Goal: Task Accomplishment & Management: Manage account settings

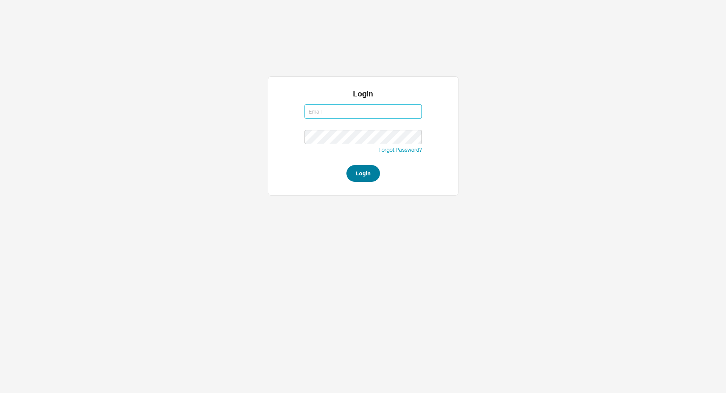
type input "laylap@qualitybath.com"
click at [362, 177] on button "Login" at bounding box center [363, 173] width 34 height 17
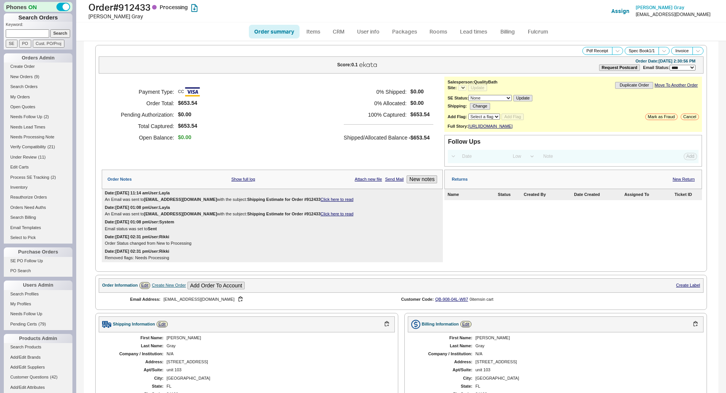
select select "LOW"
select select "3"
select select "*"
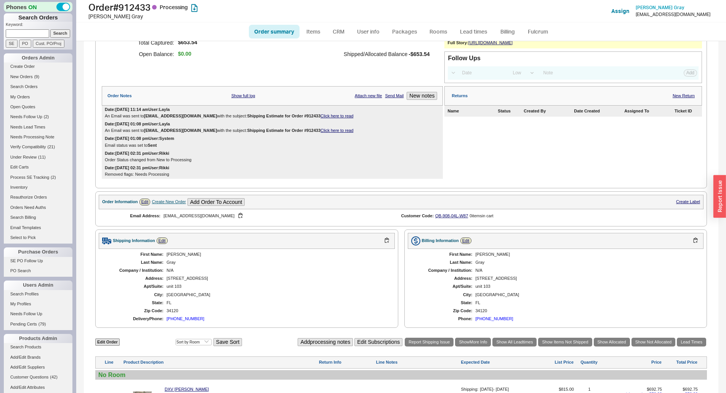
scroll to position [225, 0]
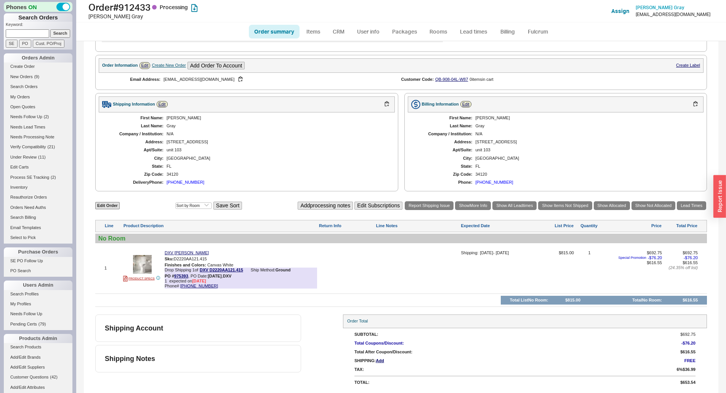
drag, startPoint x: 548, startPoint y: 268, endPoint x: 545, endPoint y: 265, distance: 4.0
click at [547, 266] on span "$815.00" at bounding box center [553, 270] width 42 height 41
click at [182, 276] on link "975393" at bounding box center [181, 275] width 14 height 5
click at [200, 349] on div "Shipping Notes" at bounding box center [198, 358] width 206 height 27
click at [439, 241] on div "No Room" at bounding box center [400, 238] width 605 height 7
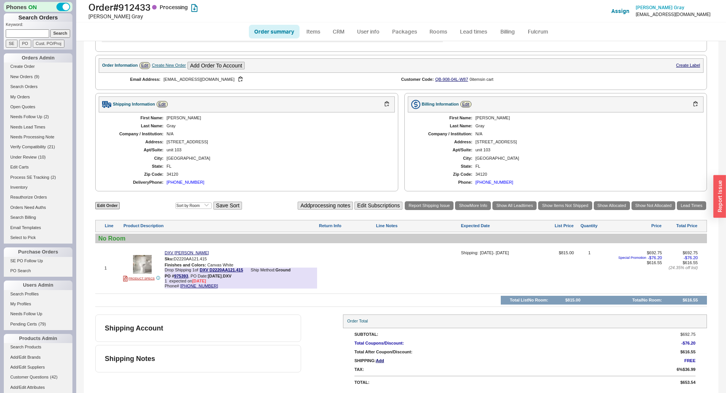
click at [423, 258] on div at bounding box center [417, 270] width 83 height 41
type textarea "12/14"
click at [382, 266] on button "SAVE" at bounding box center [384, 267] width 16 height 6
click at [381, 243] on div "No Room" at bounding box center [400, 238] width 611 height 10
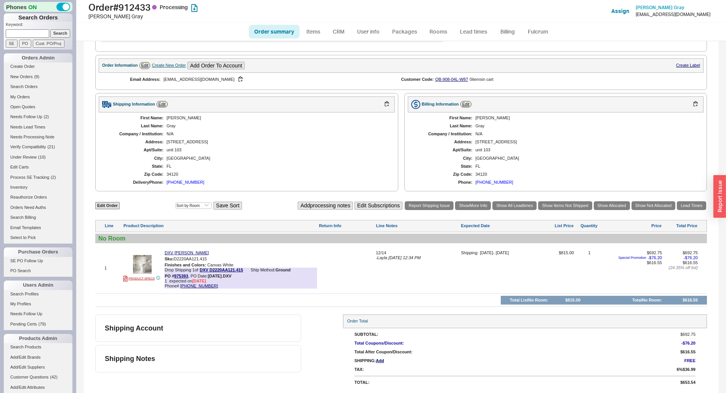
click at [382, 253] on div "12/14" at bounding box center [417, 252] width 83 height 5
click at [394, 255] on textarea "12/14" at bounding box center [417, 256] width 83 height 12
type textarea "12/14, should be able to fill it"
click at [378, 266] on button "SAVE" at bounding box center [384, 267] width 16 height 6
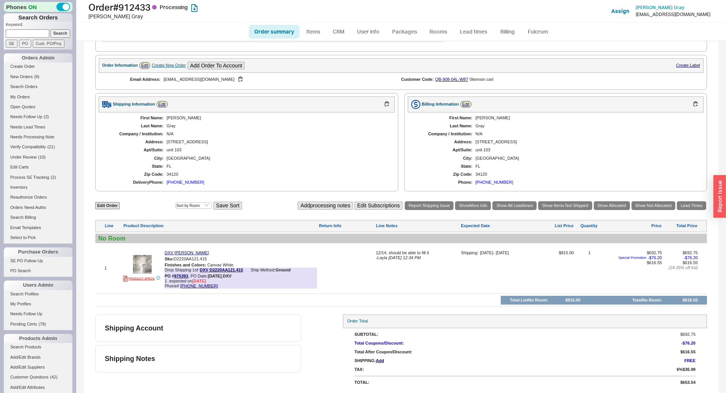
click at [188, 182] on div "(630) 624-2134" at bounding box center [185, 182] width 38 height 5
click at [179, 276] on link "975393" at bounding box center [181, 275] width 14 height 5
click at [184, 277] on link "975393" at bounding box center [181, 275] width 14 height 5
click at [307, 161] on div "First Name: Colleen Last Name: Gray Company / Institution: N/A Address: 8447 Ra…" at bounding box center [247, 150] width 296 height 76
click at [185, 275] on link "975393" at bounding box center [181, 275] width 14 height 5
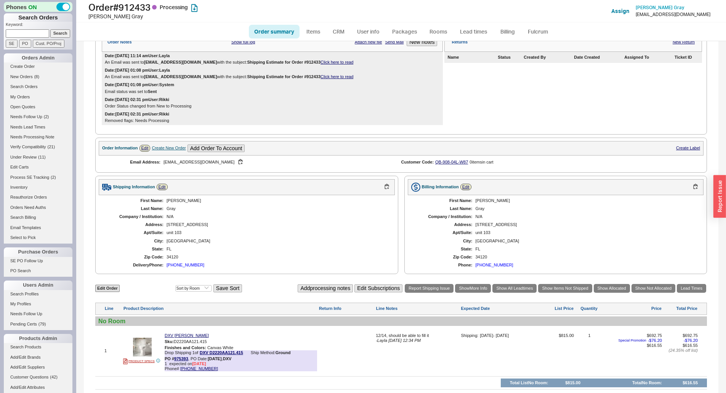
scroll to position [131, 0]
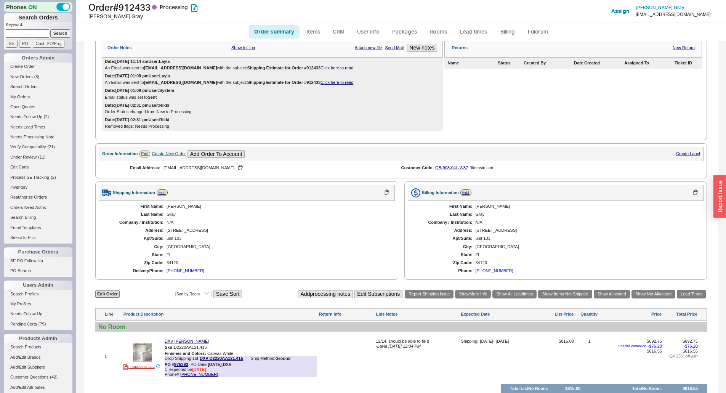
click at [427, 48] on div "Order Notes Show full log Attach new file Send Mail New notes" at bounding box center [272, 47] width 341 height 19
click at [419, 57] on div "Order Notes Show full log Attach new file Send Mail New notes" at bounding box center [272, 47] width 341 height 19
click at [420, 52] on button "New notes" at bounding box center [421, 48] width 30 height 8
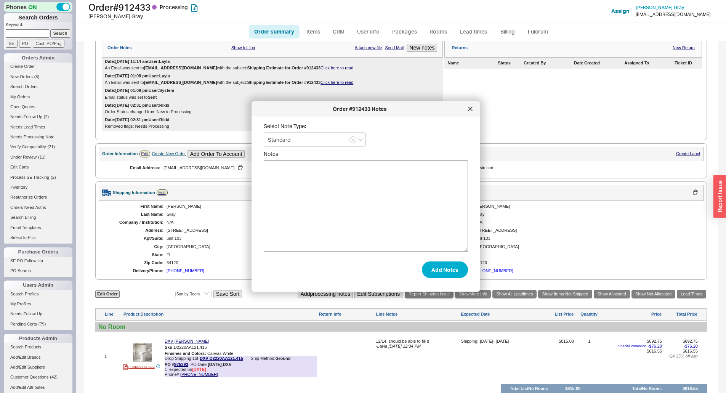
click at [360, 203] on textarea "Notes" at bounding box center [366, 205] width 204 height 91
type textarea "cust does not want to wait until december, cancel the order"
click at [437, 263] on button "Add Notes" at bounding box center [445, 269] width 46 height 17
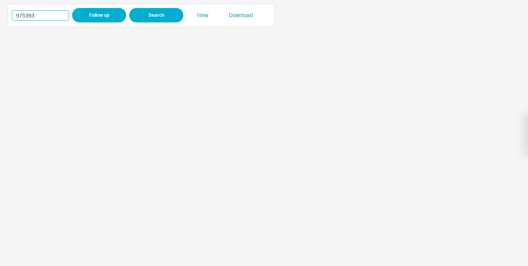
click at [30, 14] on input "975393" at bounding box center [40, 15] width 57 height 10
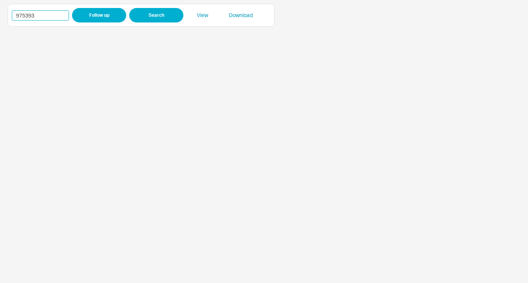
click at [19, 14] on input "975393" at bounding box center [40, 15] width 57 height 10
click at [24, 15] on input "975393" at bounding box center [40, 15] width 57 height 10
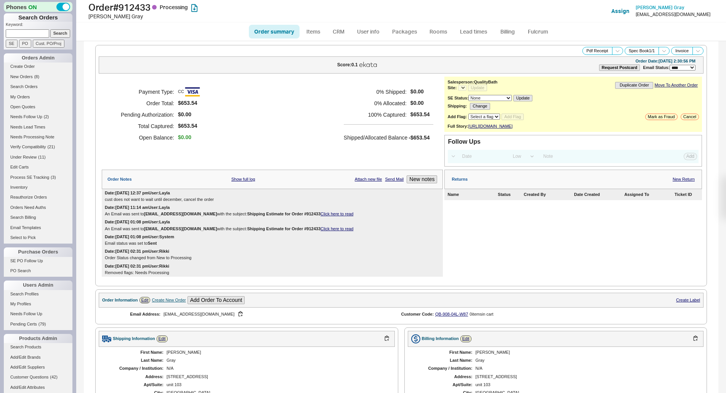
select select "LOW"
select select "3"
select select "*"
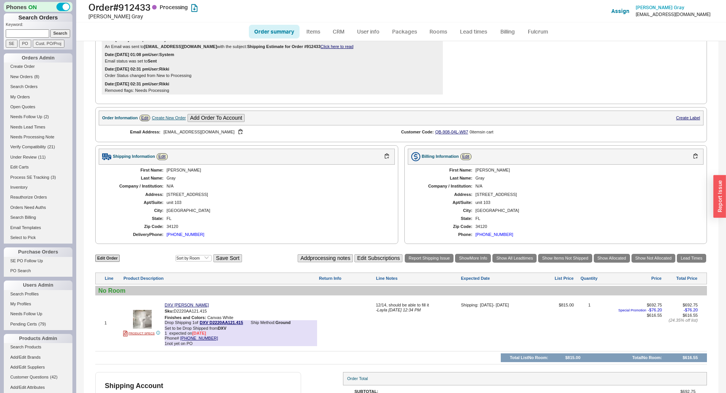
scroll to position [244, 0]
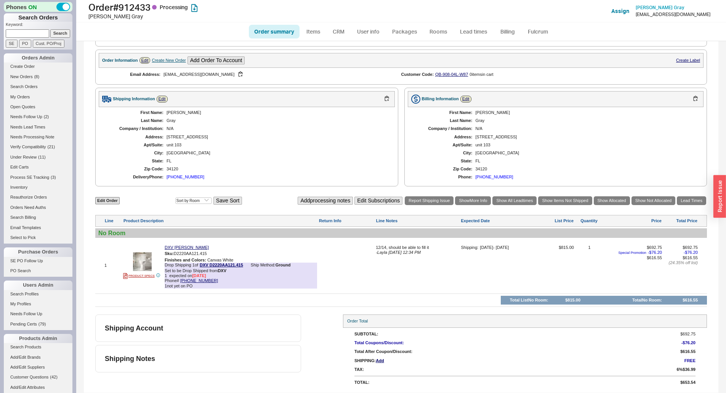
click at [181, 245] on div "1 PRODUCT SPECS DXV Wyatt Toilet Sku: D2220AA121.415 Finishes and Colors : Canv…" at bounding box center [400, 266] width 611 height 52
click at [179, 246] on link "DXV Wyatt Toilet" at bounding box center [187, 247] width 44 height 5
click at [308, 35] on link "Items" at bounding box center [313, 32] width 25 height 14
select select "3"
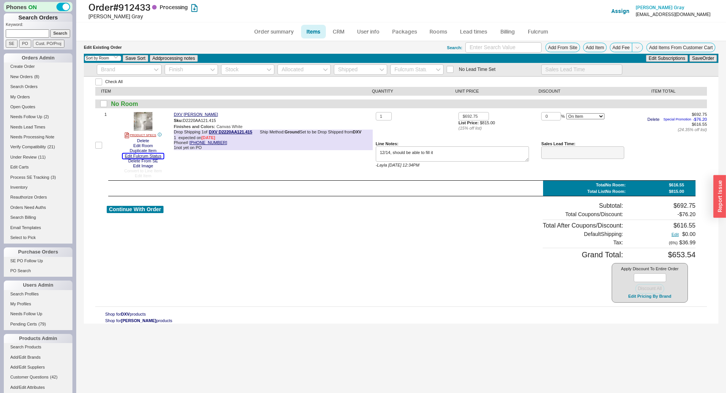
click at [156, 157] on button "Edit Fulcrum Status" at bounding box center [143, 155] width 41 height 5
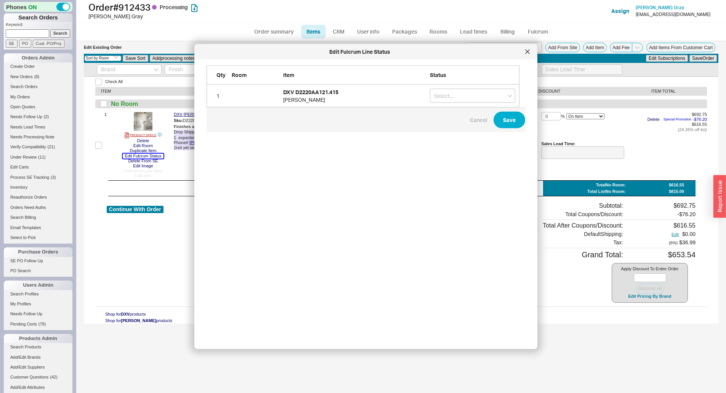
scroll to position [265, 319]
click at [446, 100] on input "grid" at bounding box center [472, 96] width 85 height 14
click at [457, 114] on div "On Hold" at bounding box center [472, 112] width 85 height 14
type input "On Hold"
click at [494, 120] on button "Save" at bounding box center [509, 120] width 32 height 17
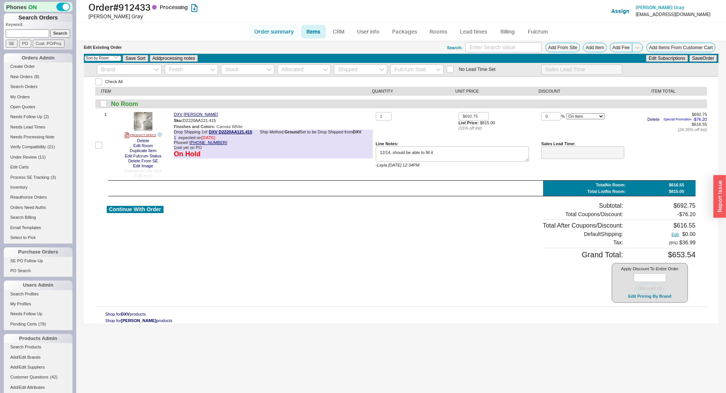
click at [277, 34] on link "Order summary" at bounding box center [274, 32] width 51 height 14
select select "*"
select select "LOW"
select select "3"
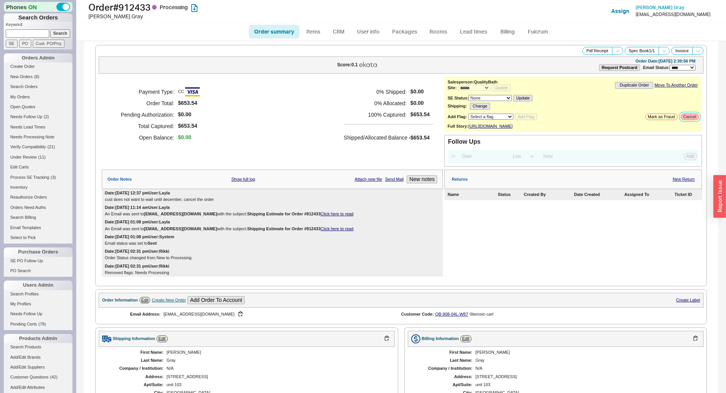
click at [683, 114] on button "Cancel" at bounding box center [689, 117] width 18 height 6
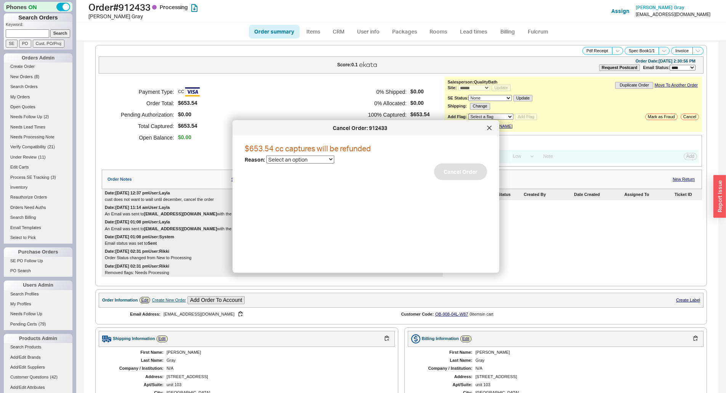
drag, startPoint x: 291, startPoint y: 157, endPoint x: 291, endPoint y: 161, distance: 4.6
click at [291, 158] on select "Select an option Cancelled Return Combined Lead time Discontinued Sales rep/Web…" at bounding box center [300, 159] width 68 height 8
select select "25"
click at [266, 155] on select "Select an option Cancelled Return Combined Lead time Discontinued Sales rep/Web…" at bounding box center [300, 159] width 68 height 8
click at [462, 163] on button "Cancel Order" at bounding box center [460, 171] width 53 height 17
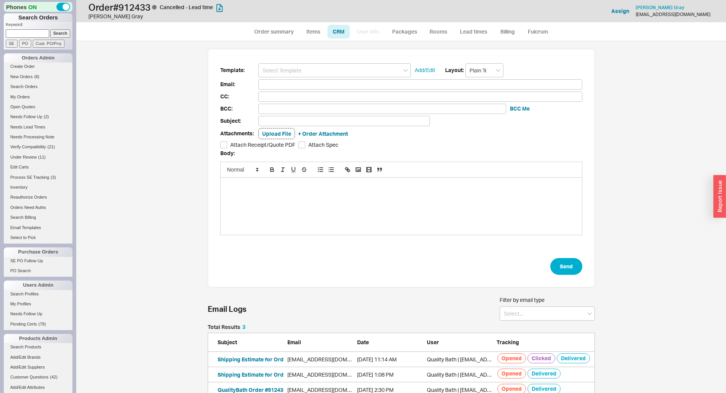
scroll to position [67, 381]
click at [295, 76] on input at bounding box center [334, 70] width 152 height 14
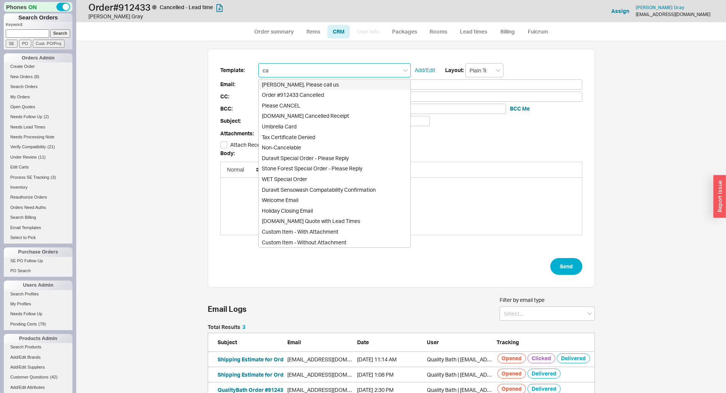
type input "can"
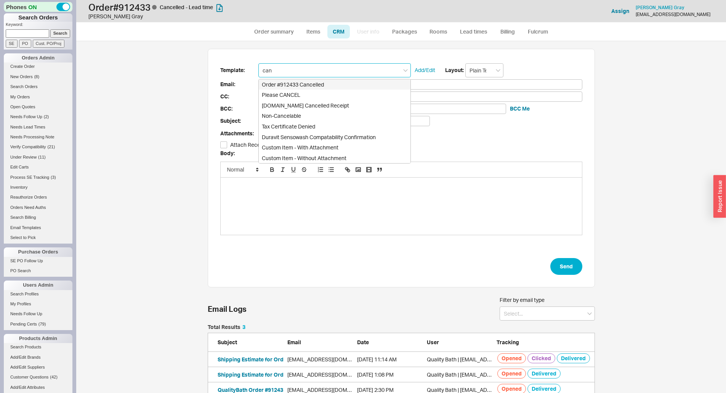
click at [295, 84] on div "Order #912433 Cancelled" at bounding box center [335, 84] width 152 height 11
type input "[EMAIL_ADDRESS][DOMAIN_NAME]"
type input "Order #912433 Cancelled"
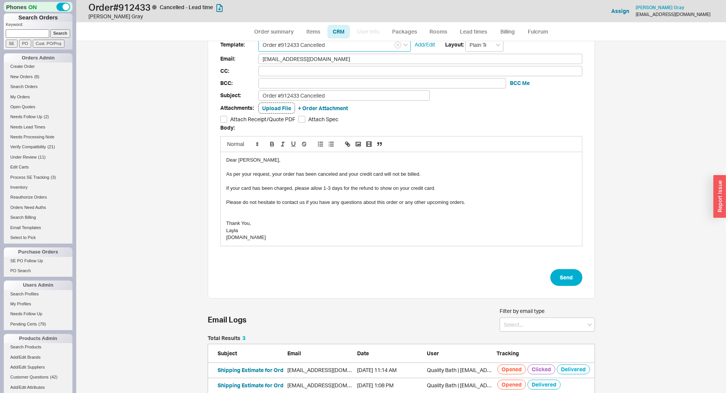
scroll to position [49, 0]
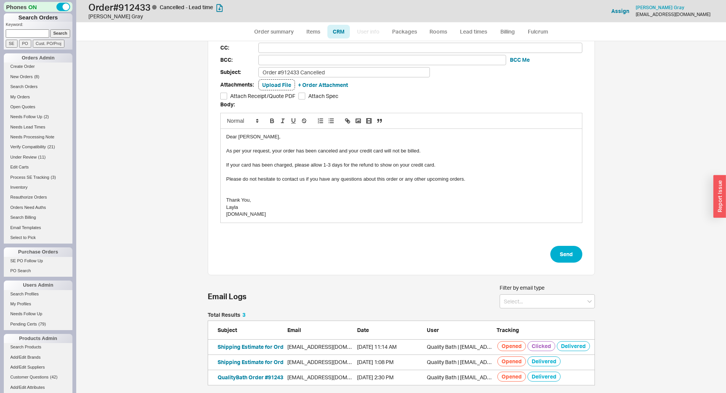
type input "Order #912433 Cancelled"
click at [571, 264] on div "Template: Order #912433 Cancelled Add/Edit Layout: Plain Text Email: cmgtmg1629…" at bounding box center [401, 137] width 387 height 275
click at [569, 256] on button "Send" at bounding box center [566, 254] width 32 height 17
select select "*"
select select "LOW"
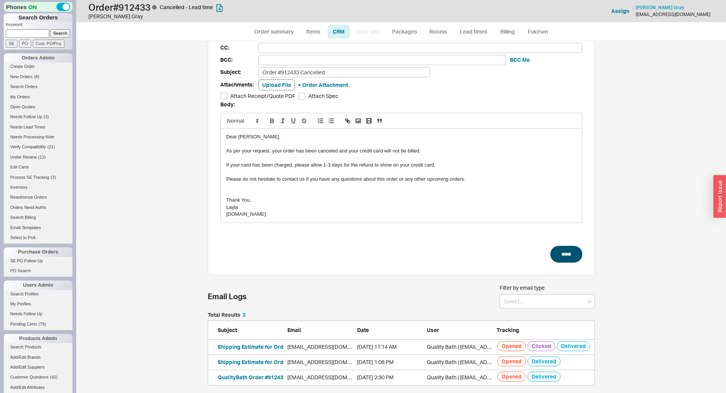
select select "3"
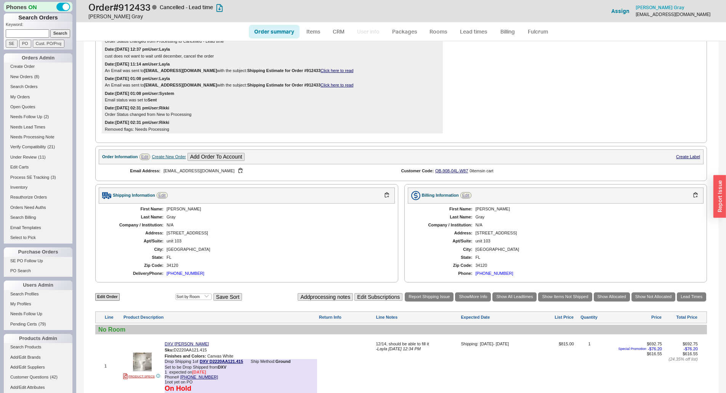
scroll to position [282, 0]
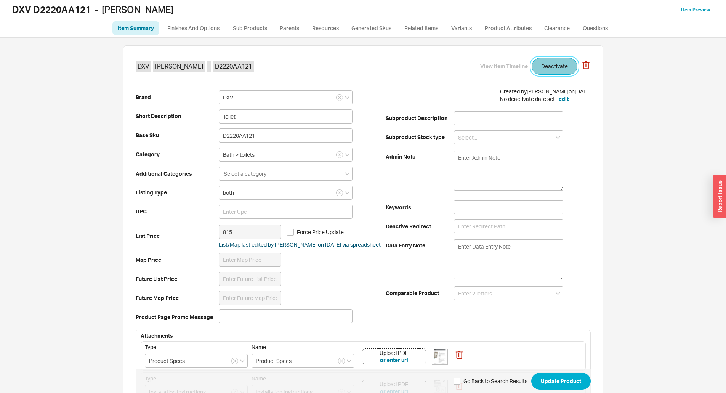
click at [557, 70] on button "Deactivate" at bounding box center [554, 66] width 46 height 17
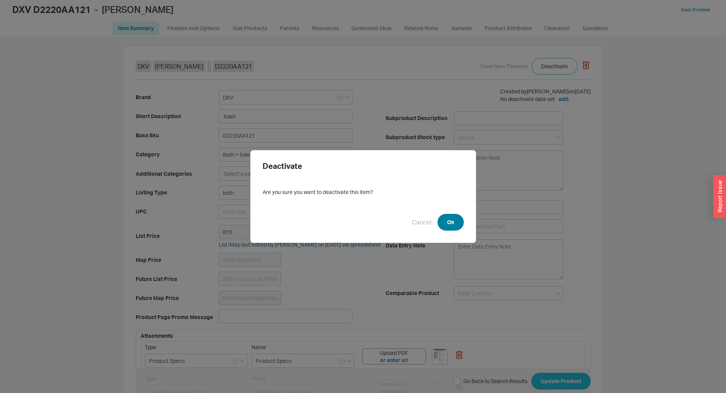
click at [441, 222] on button "Ok" at bounding box center [450, 222] width 26 height 17
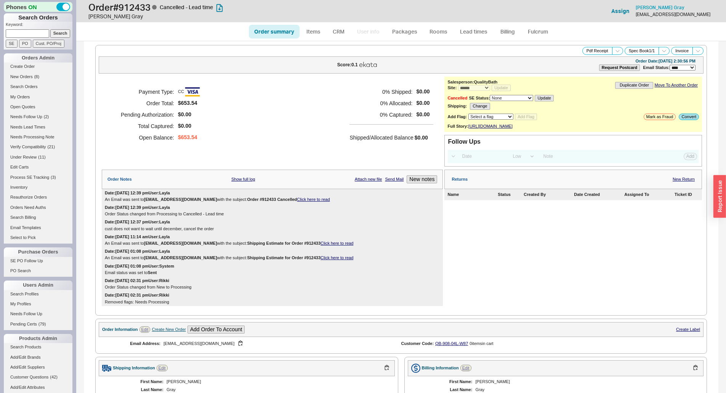
select select "*"
select select "LOW"
select select "3"
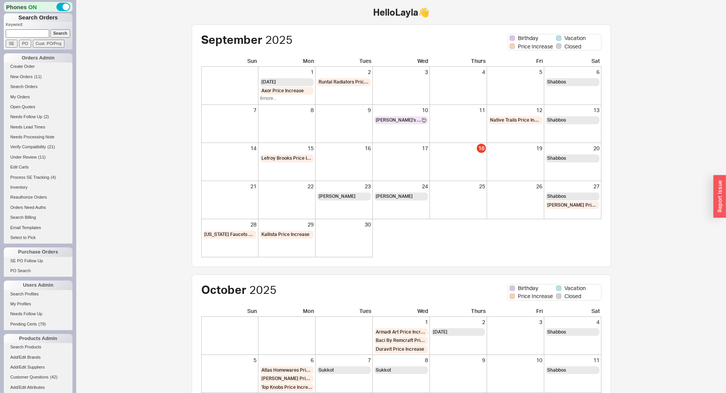
drag, startPoint x: 41, startPoint y: 36, endPoint x: 49, endPoint y: 33, distance: 8.6
click at [41, 36] on input at bounding box center [27, 33] width 43 height 8
paste input "939445"
type input "939445"
click at [54, 33] on input "Search" at bounding box center [60, 33] width 20 height 8
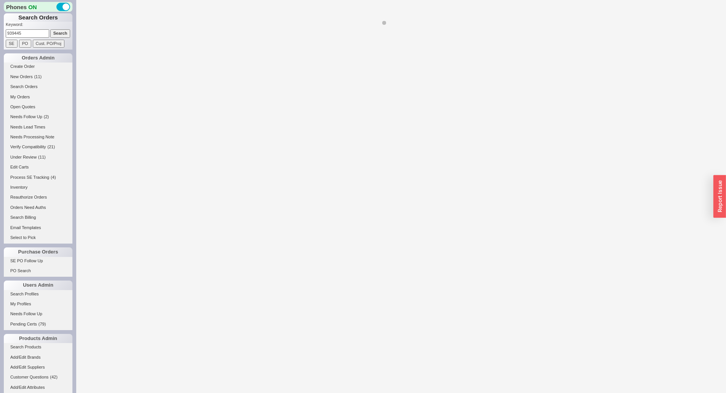
select select "*"
select select "LOW"
select select "3"
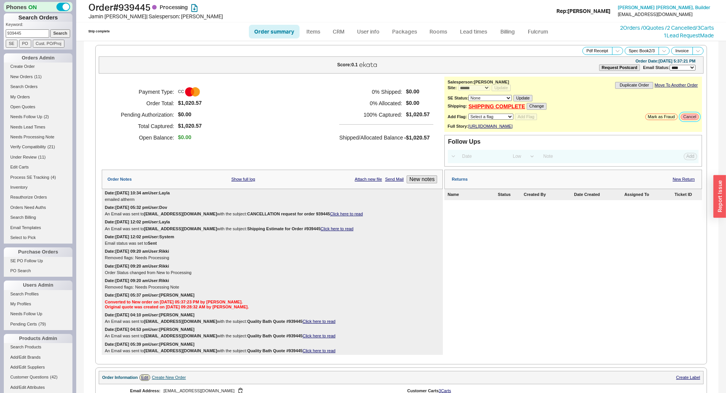
click at [685, 117] on button "Cancel" at bounding box center [689, 117] width 18 height 6
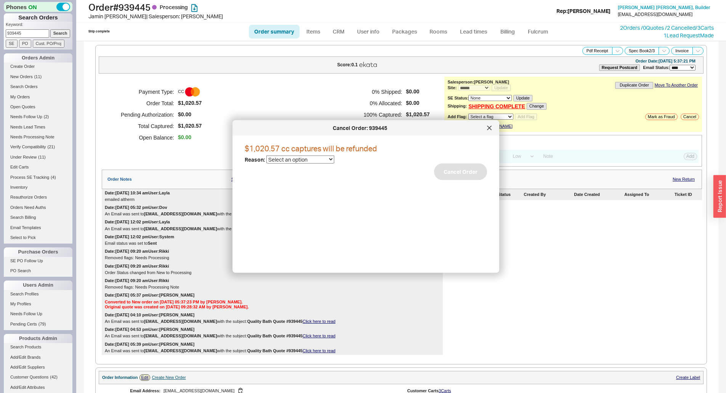
click at [330, 159] on select "Select an option Cancelled Return Combined Lead time Discontinued Sales rep/Web…" at bounding box center [300, 159] width 68 height 8
select select "25"
click at [266, 155] on select "Select an option Cancelled Return Combined Lead time Discontinued Sales rep/Web…" at bounding box center [300, 159] width 68 height 8
click at [441, 172] on button "Cancel Order" at bounding box center [460, 171] width 53 height 17
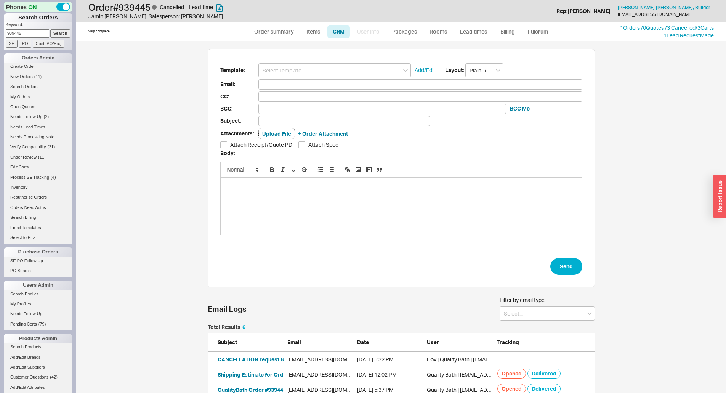
scroll to position [346, 638]
click at [273, 62] on div "Template: Add/Edit Layout: Plain Text Email: CC: BCC: BCC Me Subject: Attachmen…" at bounding box center [401, 168] width 387 height 239
click at [272, 72] on input at bounding box center [334, 70] width 152 height 14
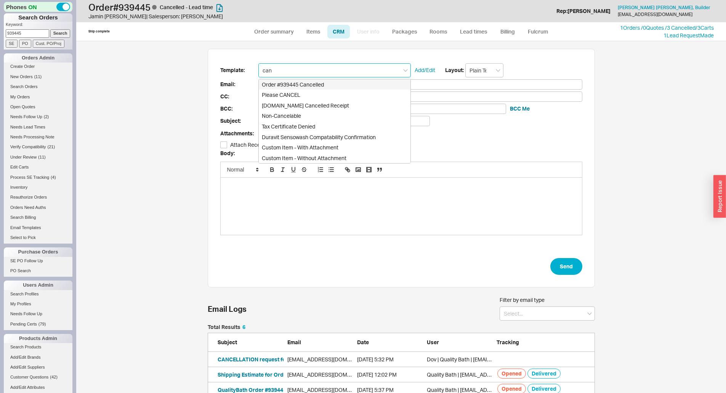
click at [331, 76] on input "can" at bounding box center [334, 70] width 152 height 14
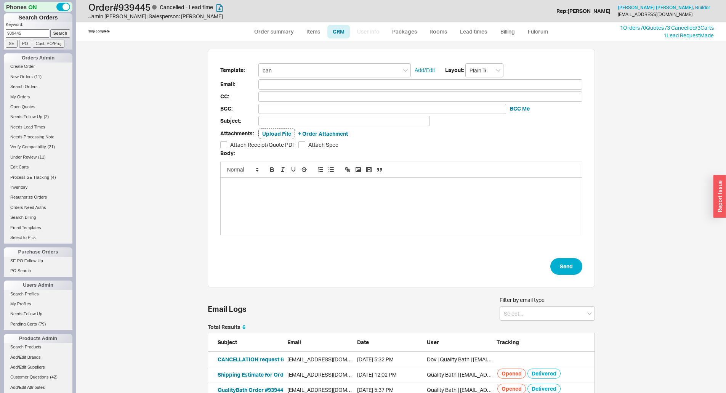
click at [323, 78] on form "Template: can Add/Edit Layout: Plain Text Email: CC: BCC: BCC Me Subject: Attac…" at bounding box center [401, 169] width 362 height 212
click at [333, 70] on input "can" at bounding box center [334, 70] width 152 height 14
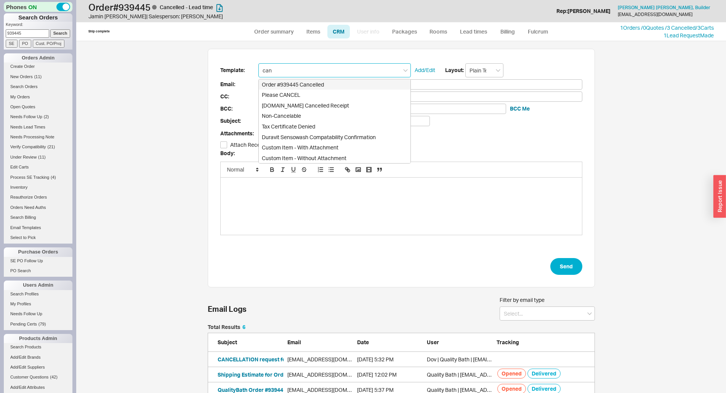
click at [350, 86] on div "Order #939445 Cancelled" at bounding box center [335, 84] width 152 height 11
type input "Order #939445 Cancelled"
type input "jamin@thehandmadehome.net"
type input "Order #939445 Cancelled"
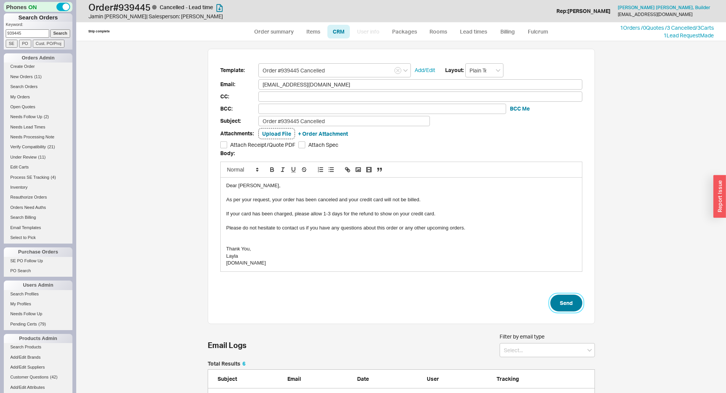
click at [561, 307] on button "Send" at bounding box center [566, 302] width 32 height 17
select select "*"
select select "LOW"
select select "3"
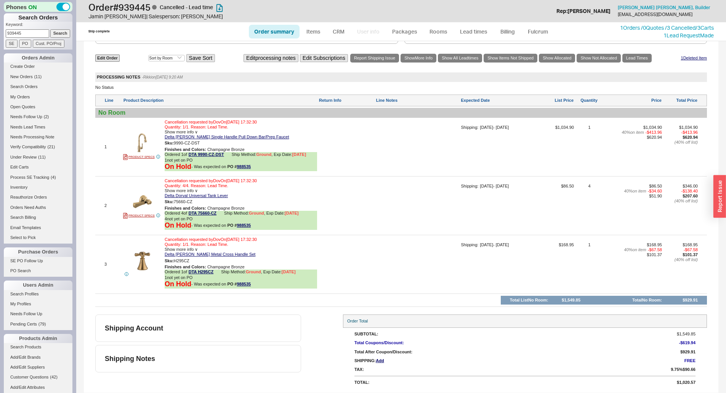
click at [38, 32] on input "939445" at bounding box center [27, 33] width 43 height 8
paste input "8218"
type input "938218"
click at [57, 32] on input "Search" at bounding box center [60, 33] width 20 height 8
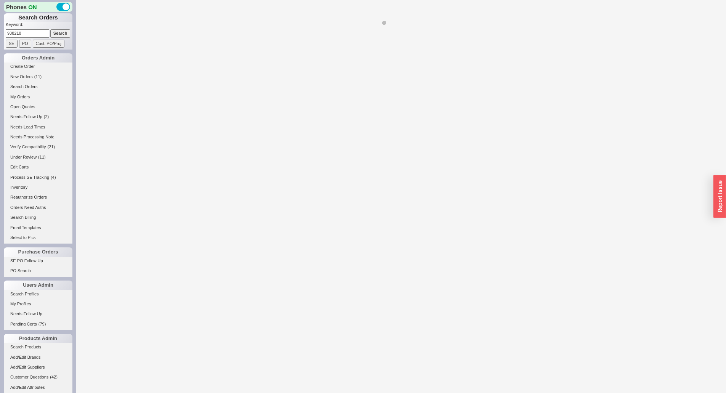
select select "*"
select select "LOW"
select select "3"
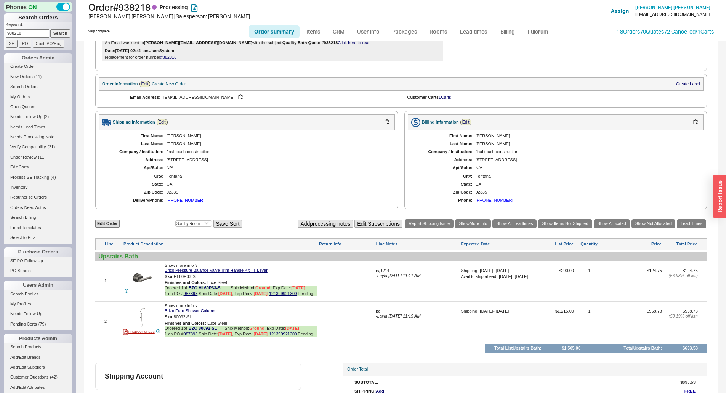
scroll to position [301, 0]
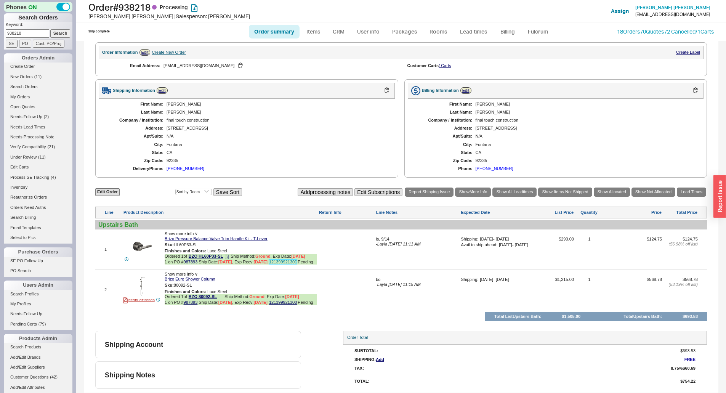
click at [287, 261] on link "121399921300" at bounding box center [283, 261] width 28 height 5
click at [169, 160] on div "92335" at bounding box center [276, 160] width 221 height 5
copy div "92335"
click at [203, 246] on button "button" at bounding box center [203, 244] width 9 height 7
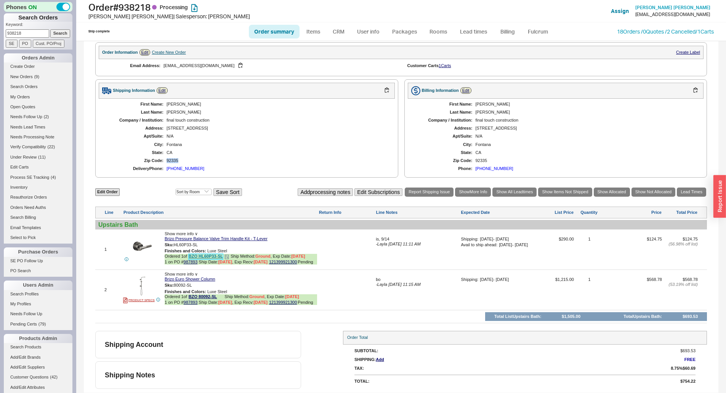
click at [197, 255] on link "BZO HL60P33-SL" at bounding box center [206, 257] width 34 height 6
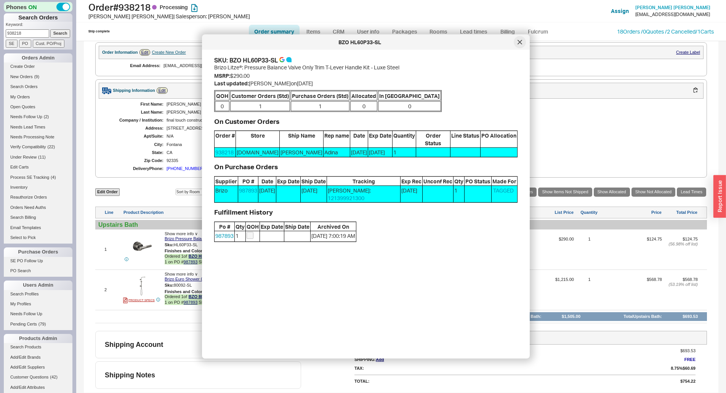
click at [521, 40] on icon at bounding box center [519, 42] width 5 height 5
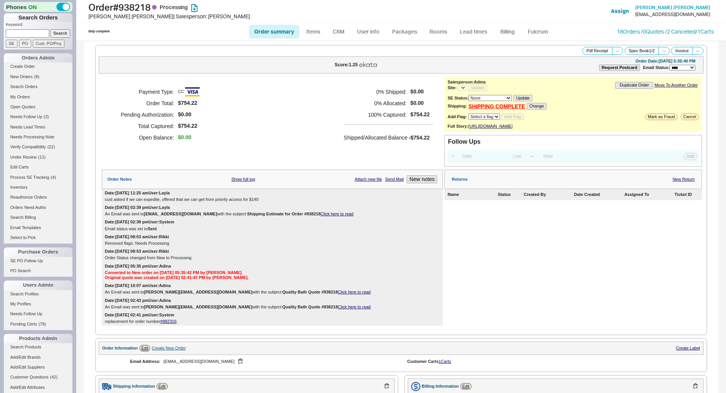
select select "LOW"
select select "3"
select select "*"
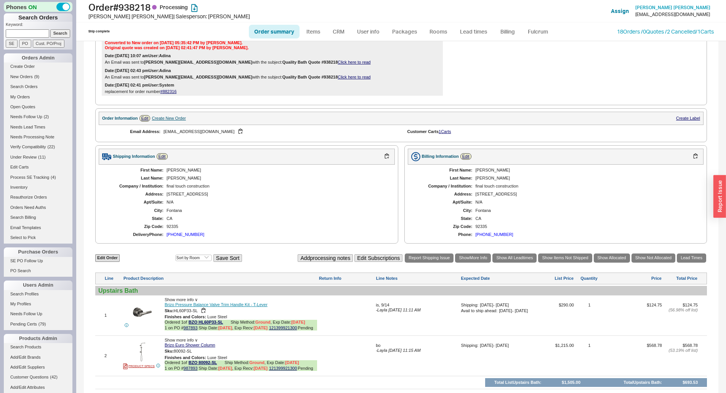
scroll to position [267, 0]
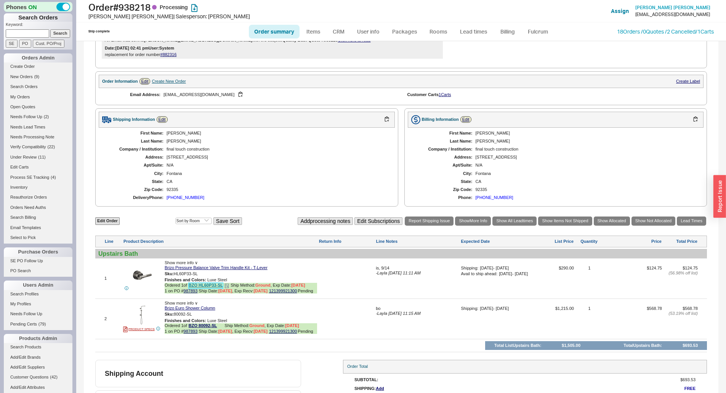
click at [206, 288] on link "BZO HL60P33-SL" at bounding box center [206, 286] width 34 height 6
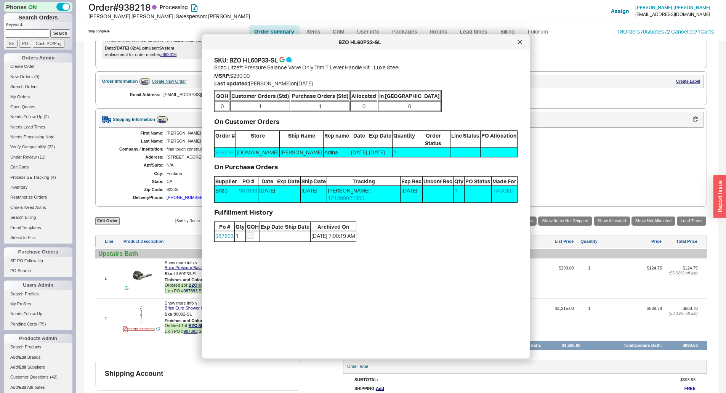
click at [511, 37] on div "BZO HL60P33-SL" at bounding box center [366, 42] width 328 height 15
click at [522, 38] on div at bounding box center [519, 42] width 12 height 12
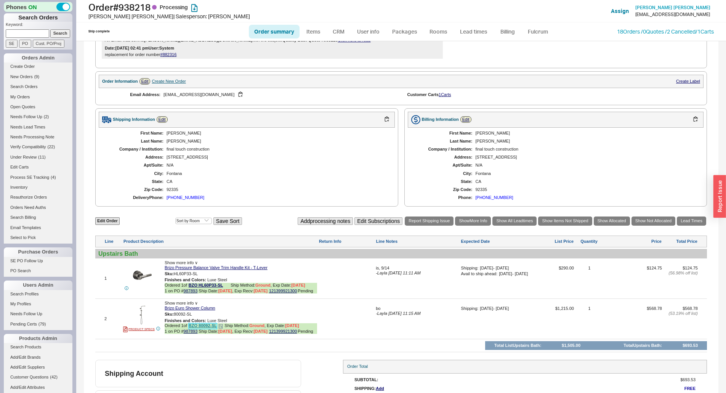
click at [214, 329] on link "BZO 80092-SL" at bounding box center [203, 326] width 29 height 6
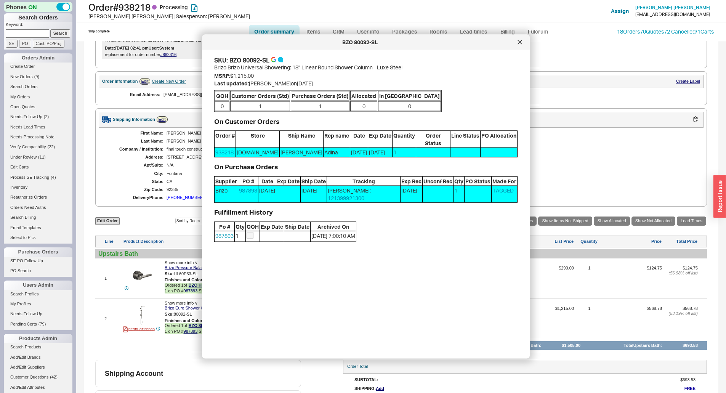
click at [513, 45] on div "BZO 80092-SL" at bounding box center [366, 42] width 328 height 15
click at [598, 144] on div "[PERSON_NAME]" at bounding box center [585, 141] width 221 height 5
click at [519, 43] on icon at bounding box center [519, 42] width 5 height 5
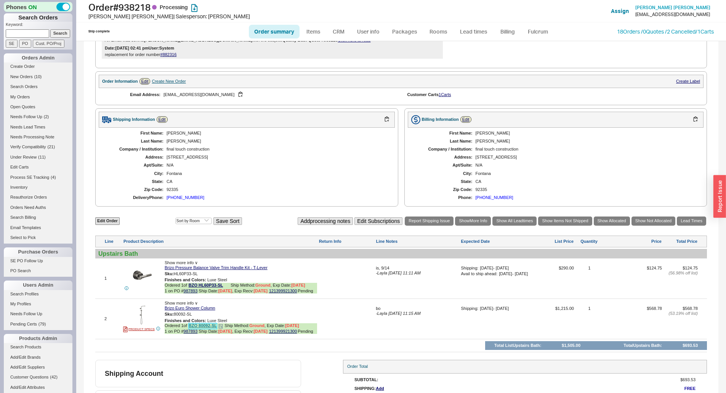
click at [204, 329] on link "BZO 80092-SL" at bounding box center [203, 326] width 29 height 6
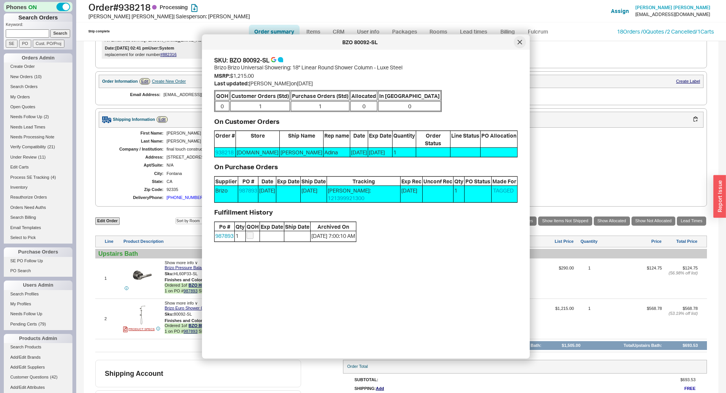
click at [520, 43] on icon at bounding box center [520, 42] width 4 height 4
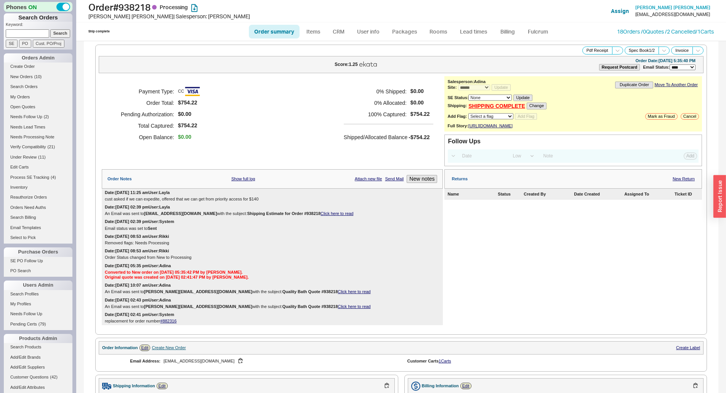
scroll to position [0, 0]
click at [421, 189] on div "Order Notes Show full log Attach new file Send Mail New notes" at bounding box center [272, 178] width 341 height 19
click at [422, 183] on button "New notes" at bounding box center [421, 179] width 30 height 8
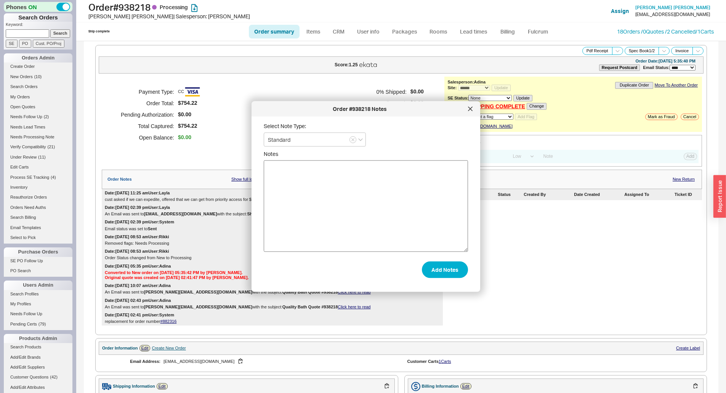
click at [416, 208] on textarea "Notes" at bounding box center [366, 205] width 204 height 91
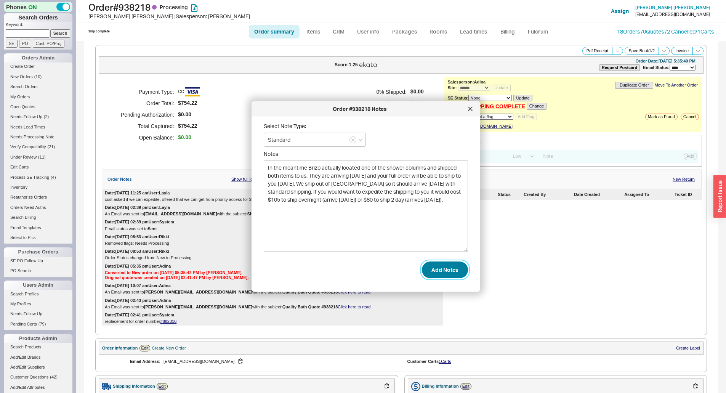
type textarea "In the meantime Brizo actually located one of the shower columns and shipped bo…"
click at [433, 266] on button "Add Notes" at bounding box center [445, 269] width 46 height 17
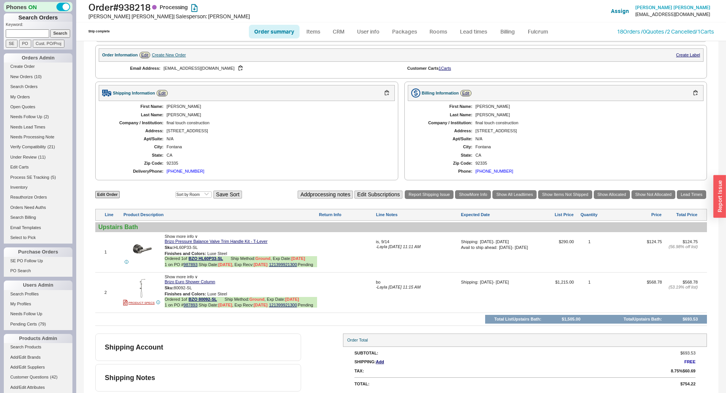
scroll to position [325, 0]
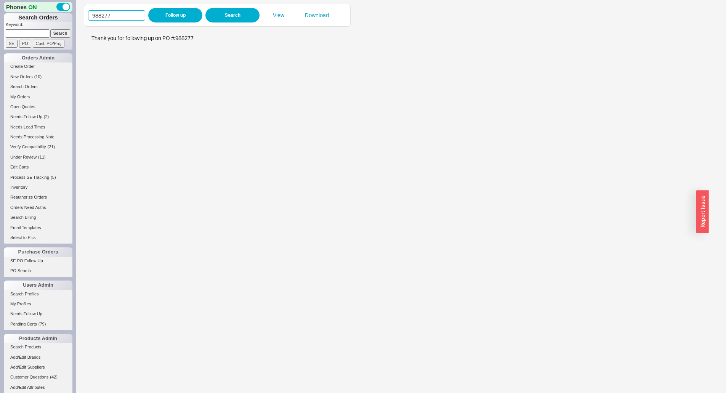
click at [120, 18] on input "988277" at bounding box center [116, 15] width 57 height 10
paste input "576"
type input "988576"
click at [163, 16] on button "Follow up" at bounding box center [175, 15] width 54 height 14
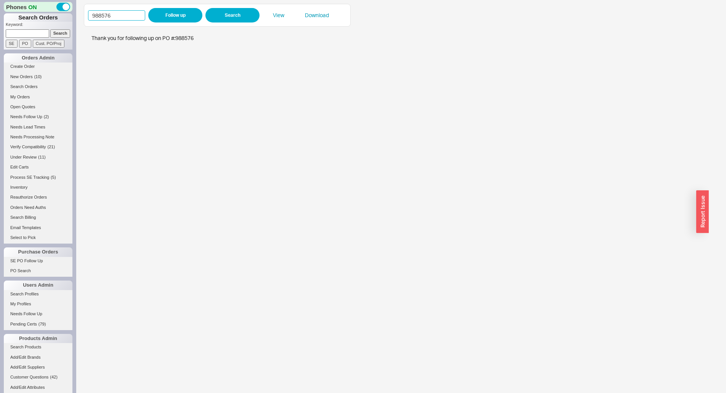
click at [133, 19] on input "988576" at bounding box center [116, 15] width 57 height 10
drag, startPoint x: 133, startPoint y: 19, endPoint x: 158, endPoint y: 16, distance: 26.2
click at [135, 19] on input "988576" at bounding box center [116, 15] width 57 height 10
paste input "663"
type input "988663"
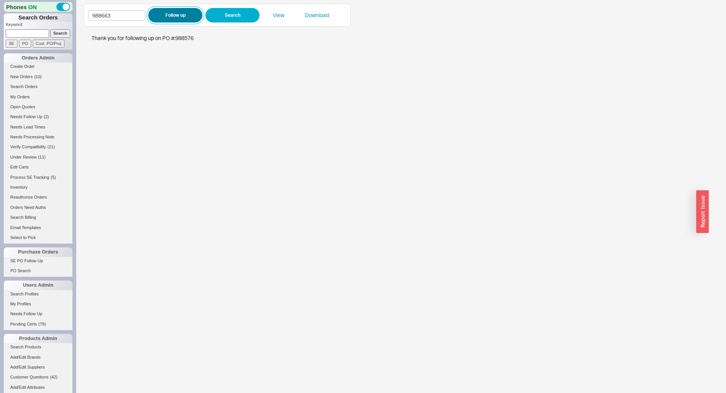
click at [158, 16] on button "Follow up" at bounding box center [175, 15] width 54 height 14
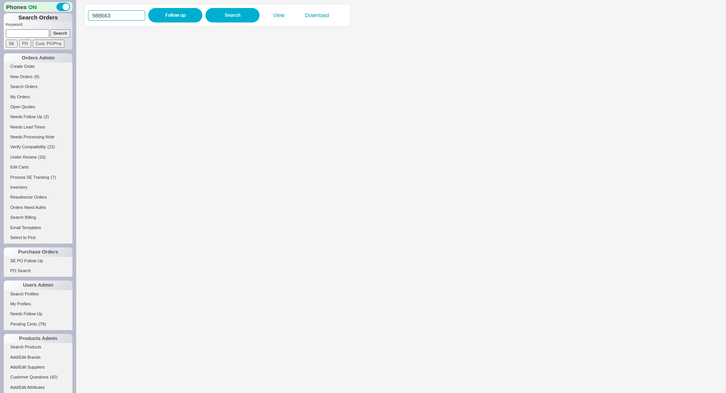
click at [115, 14] on input "988663" at bounding box center [116, 15] width 57 height 10
drag, startPoint x: 115, startPoint y: 14, endPoint x: 169, endPoint y: 13, distance: 53.3
click at [124, 14] on input "988663" at bounding box center [116, 15] width 57 height 10
paste input "339"
type input "988339"
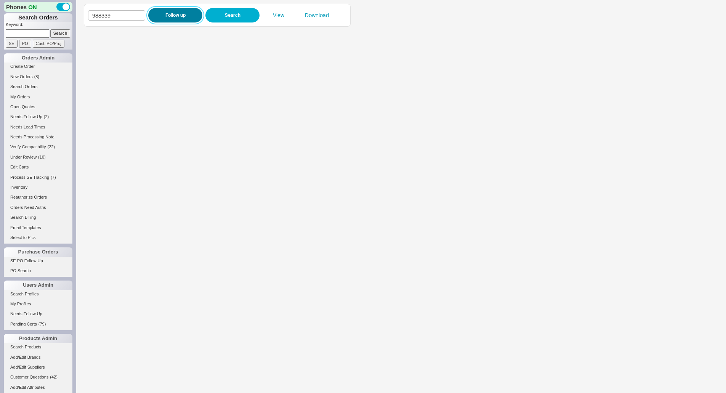
click at [169, 13] on button "Follow up" at bounding box center [175, 15] width 54 height 14
click at [118, 15] on input "988339" at bounding box center [116, 15] width 57 height 10
paste input "652"
type input "988652"
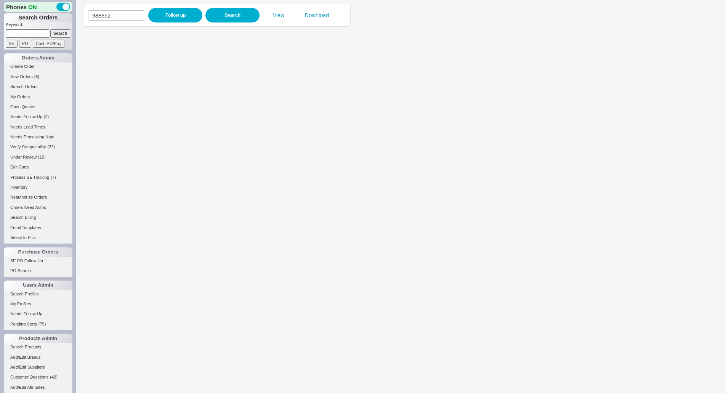
click at [147, 16] on div "988652 Follow up Search View Download" at bounding box center [217, 15] width 258 height 14
click at [174, 10] on button "Follow up" at bounding box center [175, 15] width 54 height 14
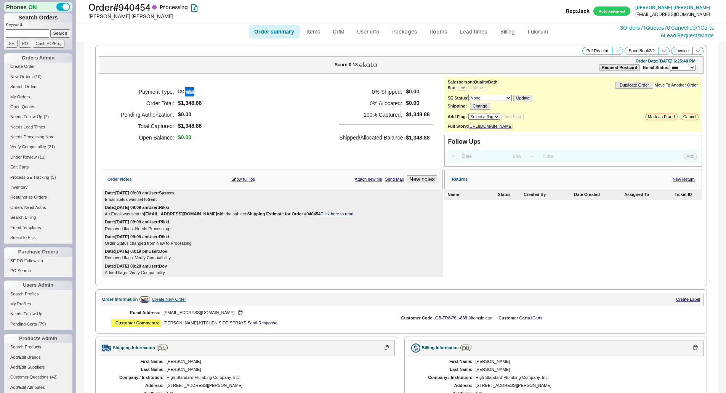
select select "LOW"
select select "3"
select select "*"
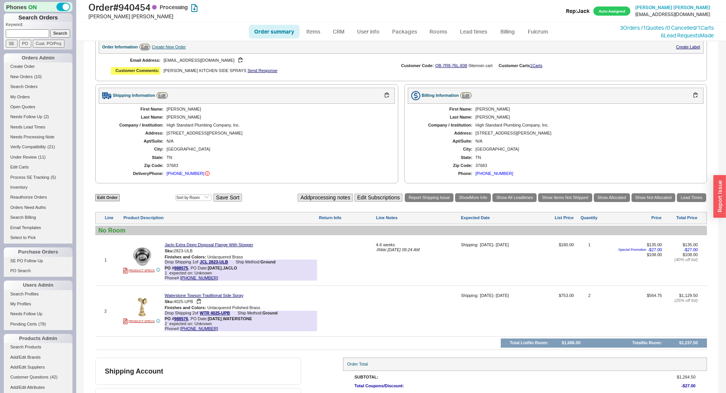
scroll to position [300, 0]
